Goal: Task Accomplishment & Management: Use online tool/utility

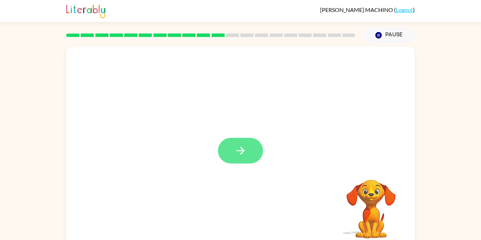
click at [233, 145] on button "button" at bounding box center [240, 151] width 45 height 26
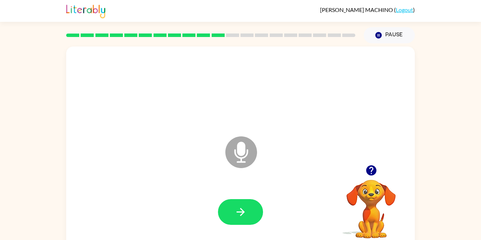
click at [249, 152] on icon at bounding box center [241, 152] width 32 height 32
click at [247, 218] on button "button" at bounding box center [240, 212] width 45 height 26
click at [240, 206] on icon "button" at bounding box center [241, 212] width 12 height 12
click at [228, 217] on button "button" at bounding box center [240, 212] width 45 height 26
click at [371, 172] on icon "button" at bounding box center [371, 170] width 12 height 12
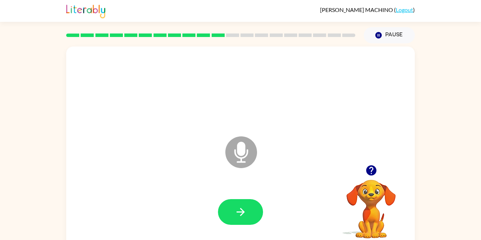
click at [369, 168] on icon "button" at bounding box center [371, 170] width 10 height 10
click at [240, 203] on button "button" at bounding box center [240, 212] width 45 height 26
click at [247, 211] on icon "button" at bounding box center [241, 212] width 12 height 12
click at [246, 218] on button "button" at bounding box center [240, 212] width 45 height 26
click at [243, 210] on icon "button" at bounding box center [241, 212] width 12 height 12
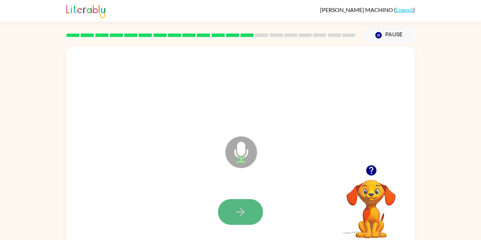
click at [239, 209] on icon "button" at bounding box center [241, 212] width 12 height 12
click at [242, 212] on icon "button" at bounding box center [240, 212] width 8 height 8
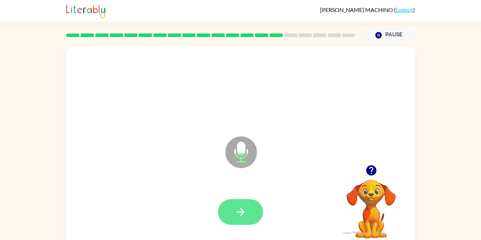
click at [241, 211] on icon "button" at bounding box center [240, 212] width 8 height 8
click at [242, 215] on icon "button" at bounding box center [240, 212] width 8 height 8
click at [234, 218] on button "button" at bounding box center [240, 212] width 45 height 26
click at [243, 212] on icon "button" at bounding box center [240, 212] width 8 height 8
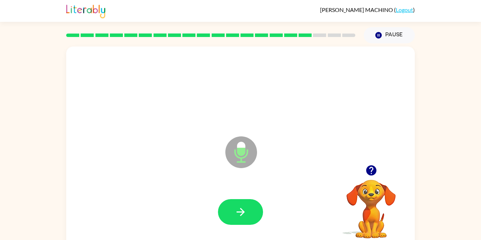
click at [243, 212] on icon "button" at bounding box center [240, 212] width 8 height 8
click at [241, 212] on icon "button" at bounding box center [240, 212] width 8 height 8
